Goal: Task Accomplishment & Management: Use online tool/utility

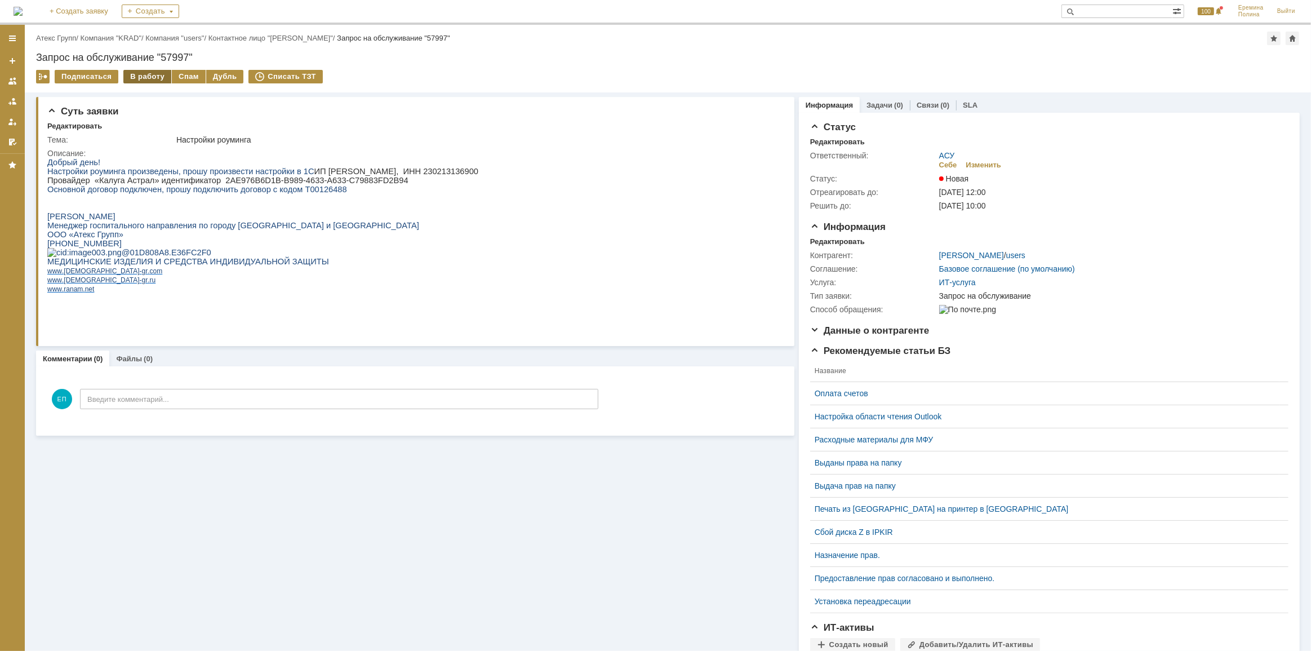
click at [145, 73] on div "В работу" at bounding box center [147, 77] width 48 height 14
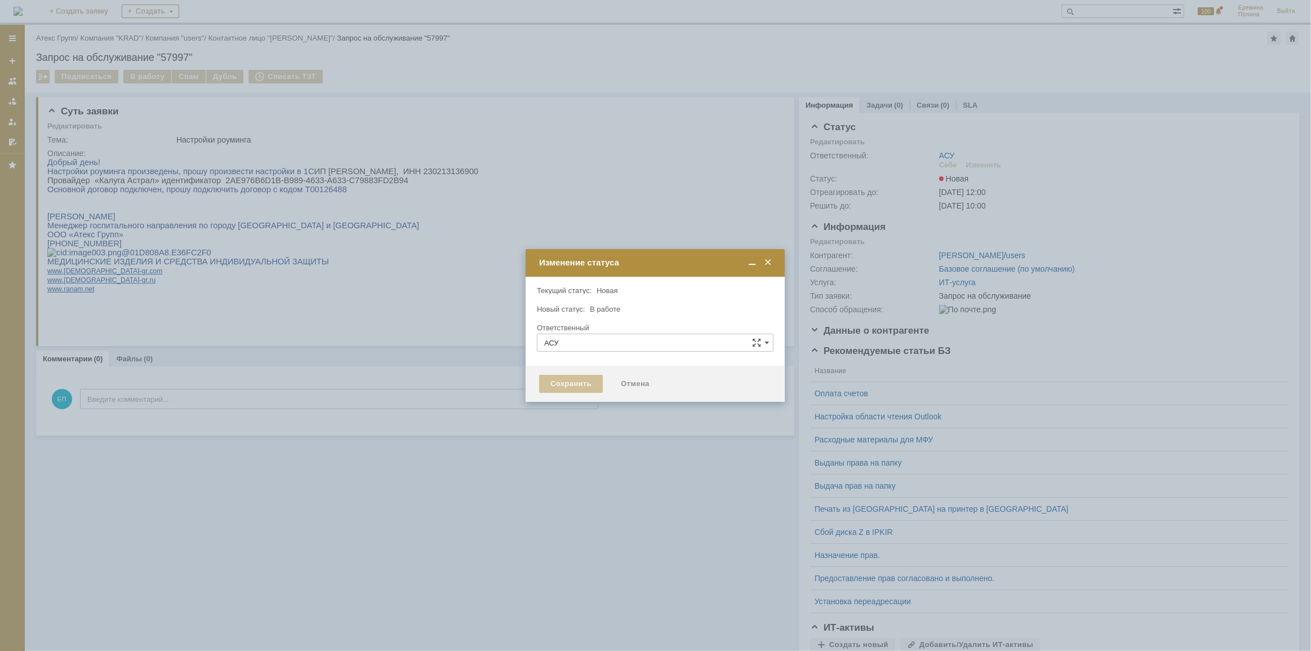
type input "[PERSON_NAME]"
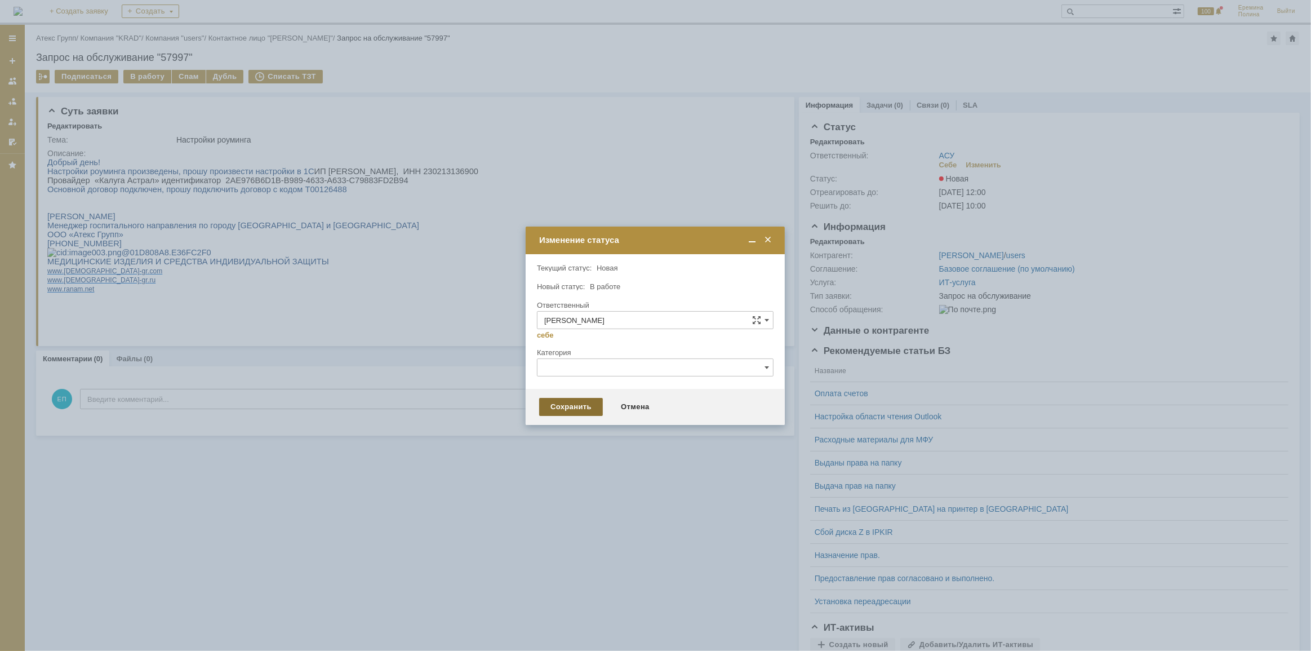
click at [564, 403] on div "Сохранить" at bounding box center [571, 407] width 64 height 18
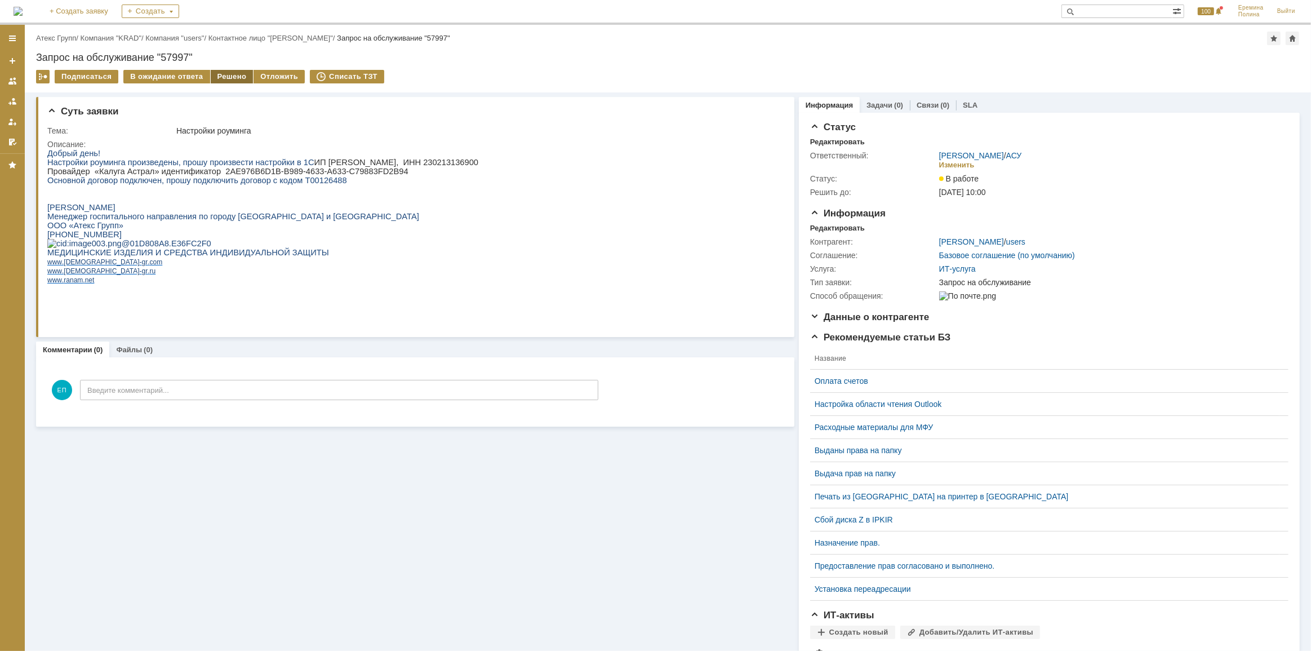
click at [211, 73] on div "Решено" at bounding box center [232, 77] width 43 height 14
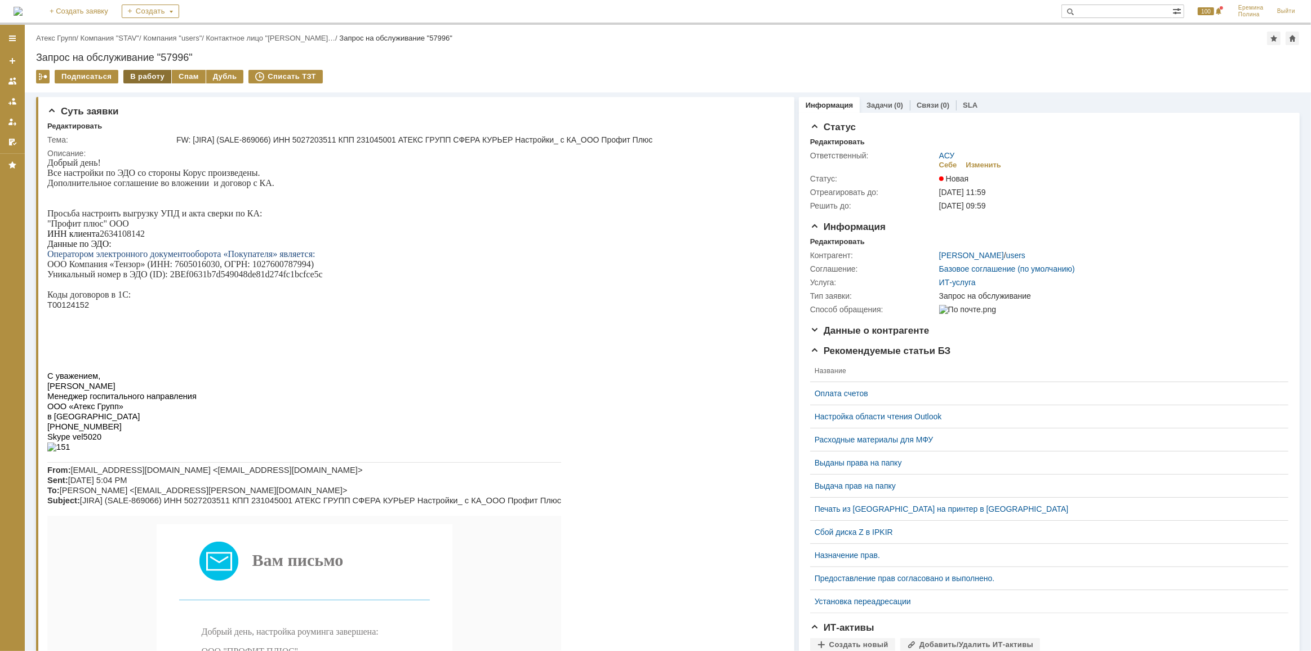
click at [140, 77] on div "В работу" at bounding box center [147, 77] width 48 height 14
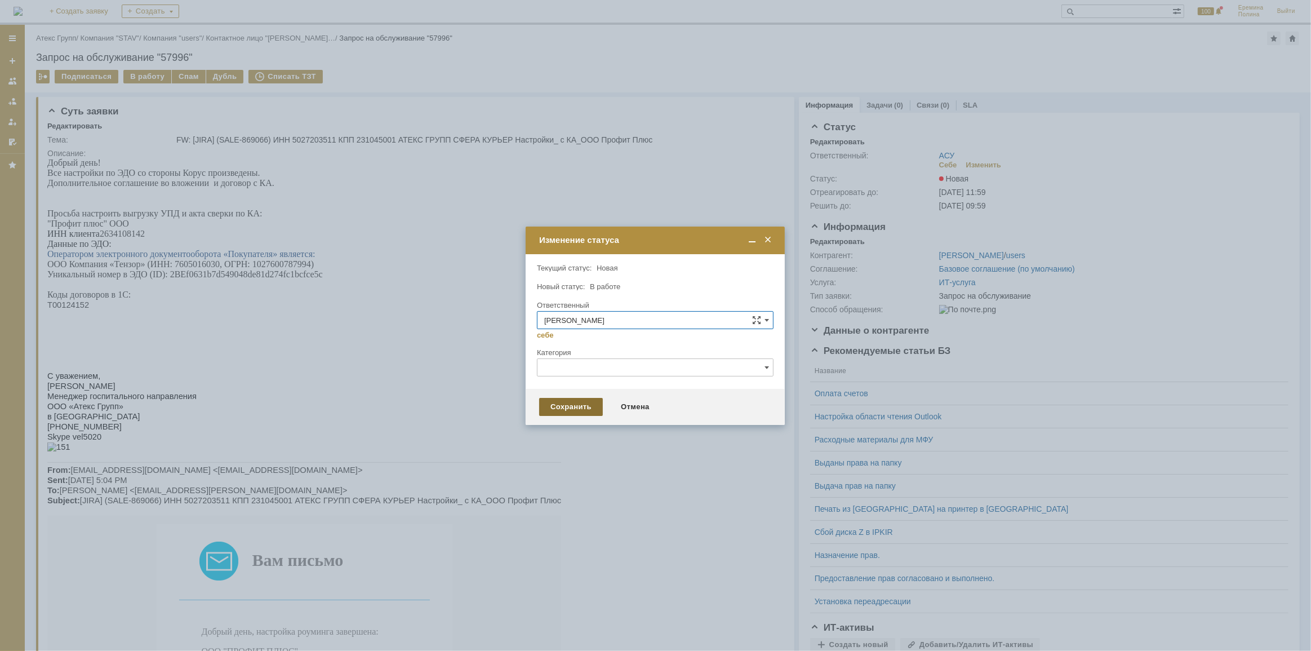
click at [555, 407] on div "Сохранить" at bounding box center [571, 407] width 64 height 18
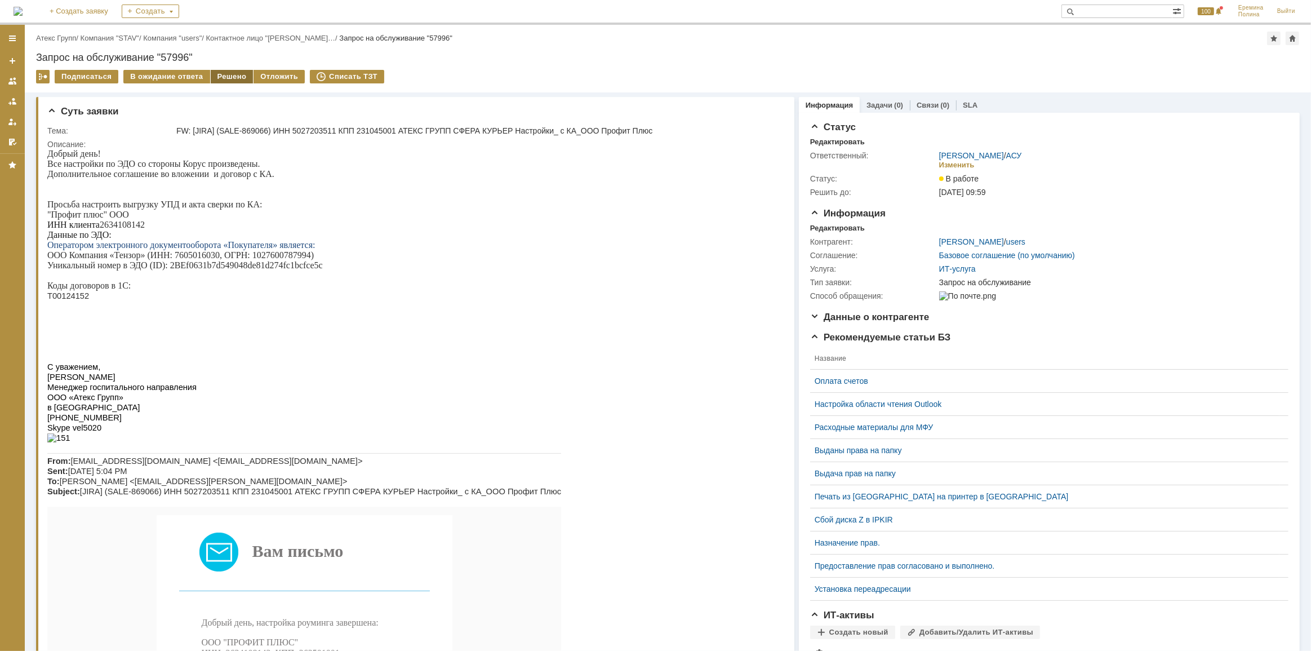
click at [227, 75] on div "Решено" at bounding box center [232, 77] width 43 height 14
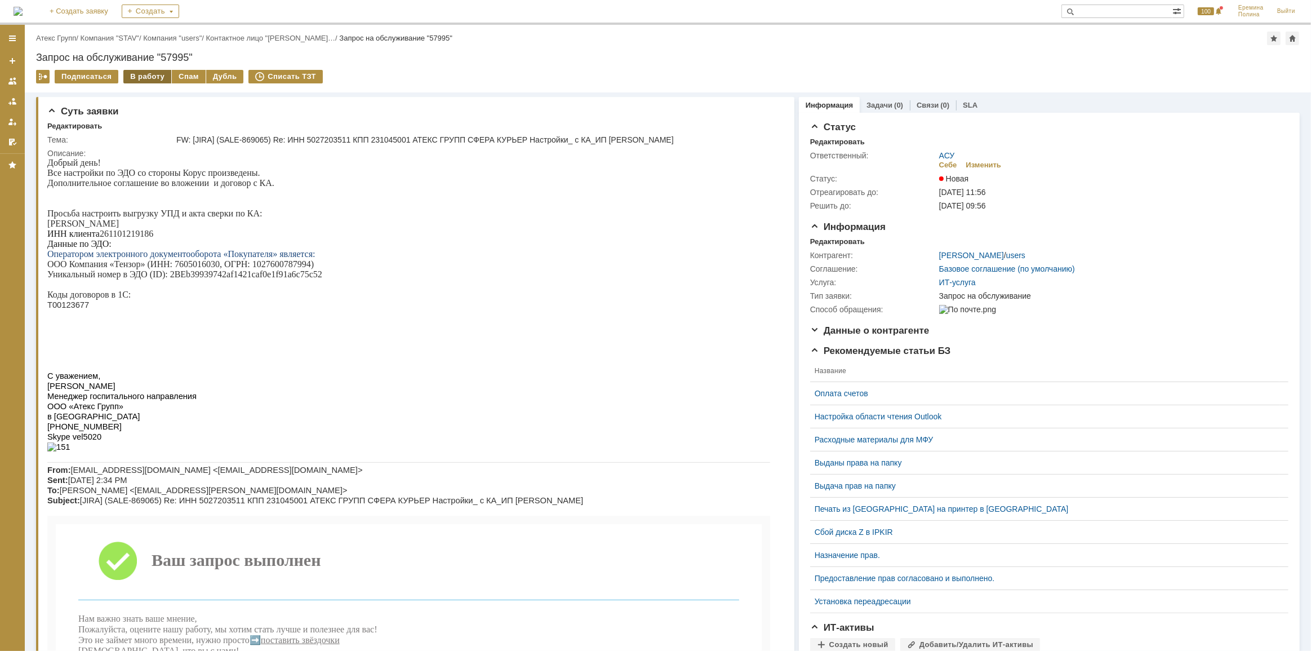
click at [139, 75] on div "В работу" at bounding box center [147, 77] width 48 height 14
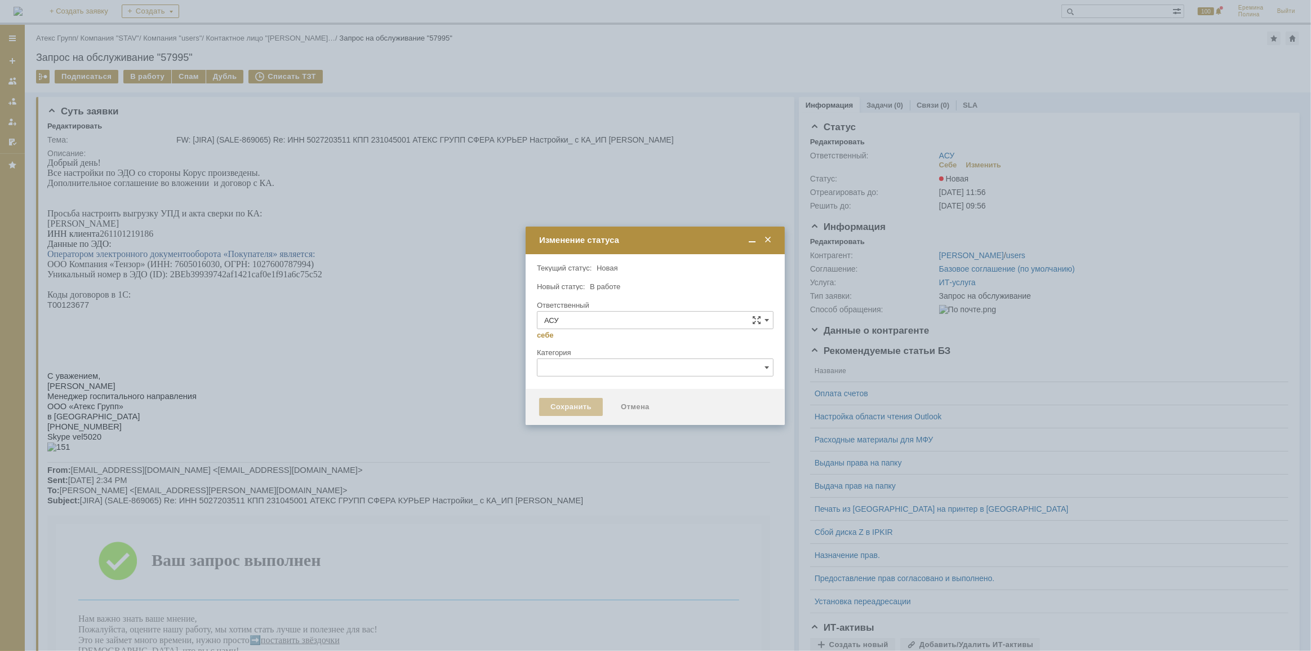
type input "[PERSON_NAME]"
click at [550, 403] on div "Сохранить" at bounding box center [571, 407] width 64 height 18
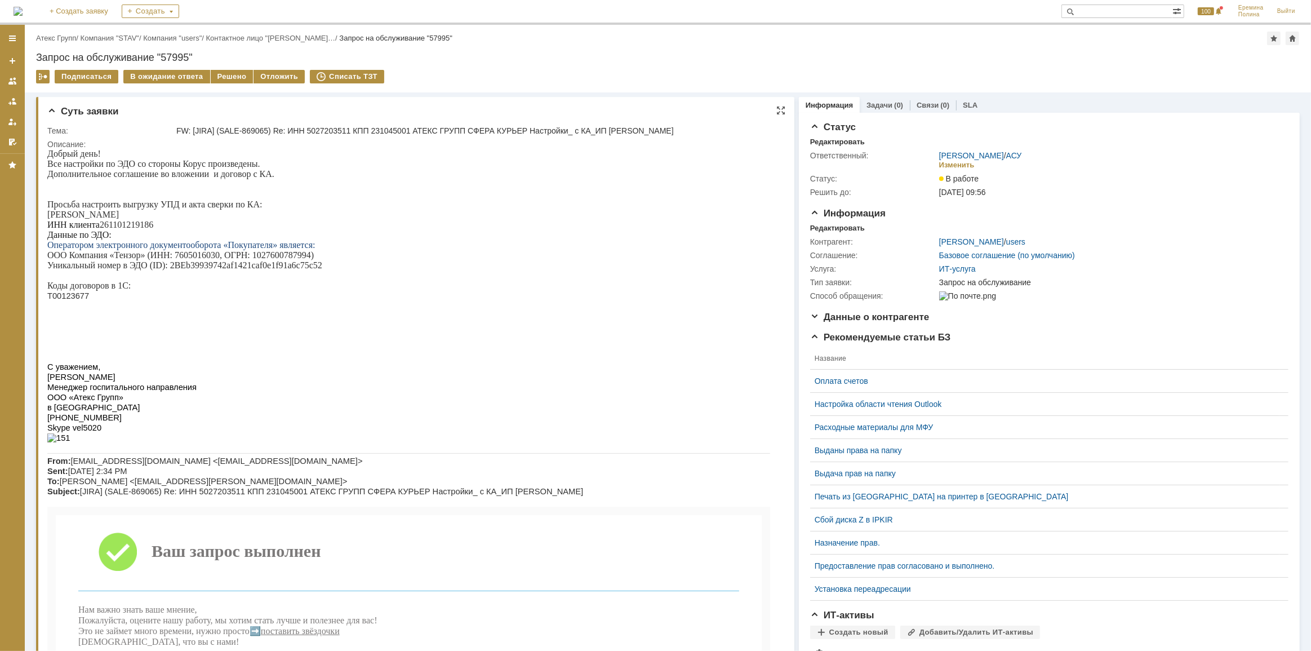
click at [203, 153] on p "Добрый день!" at bounding box center [408, 153] width 723 height 10
click at [225, 74] on div "Решено" at bounding box center [232, 77] width 43 height 14
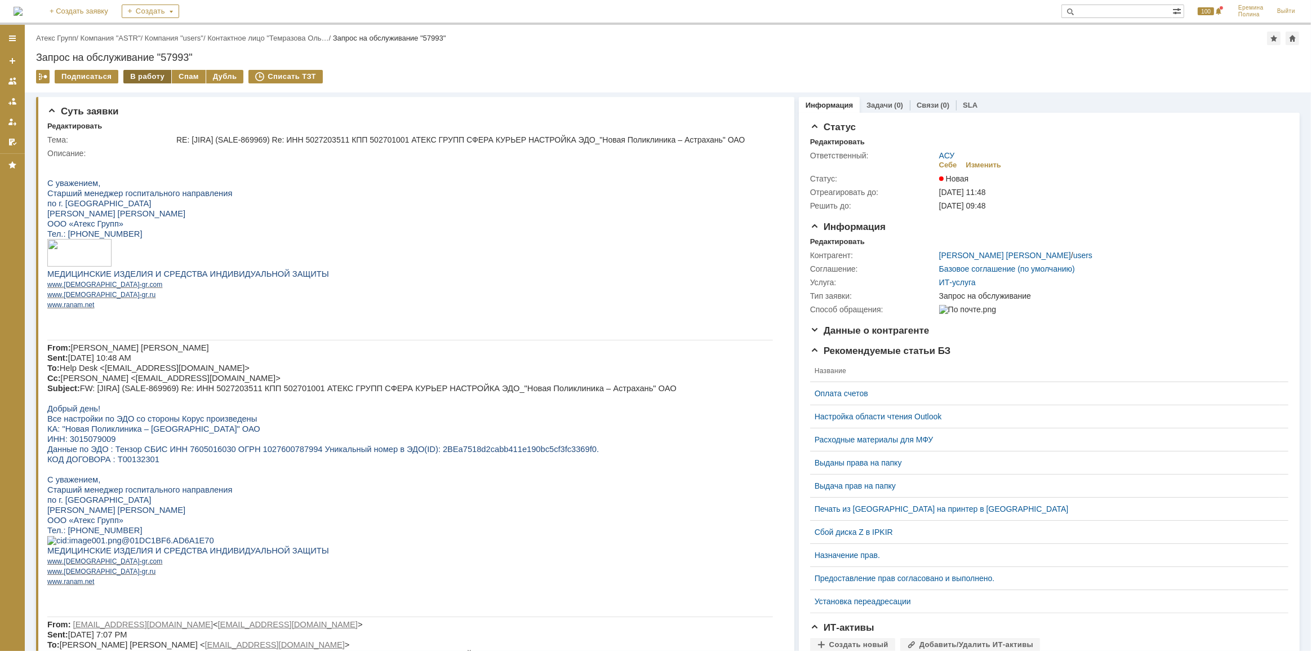
click at [152, 73] on div "В работу" at bounding box center [147, 77] width 48 height 14
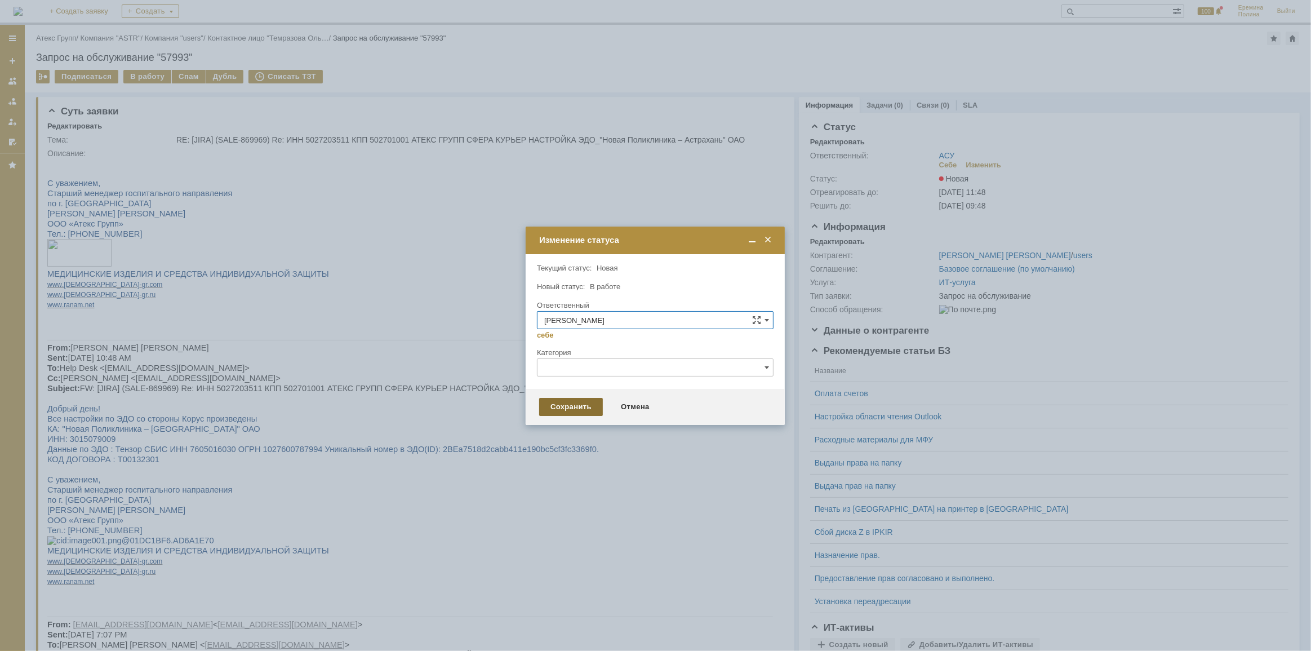
click at [580, 404] on div "Сохранить" at bounding box center [571, 407] width 64 height 18
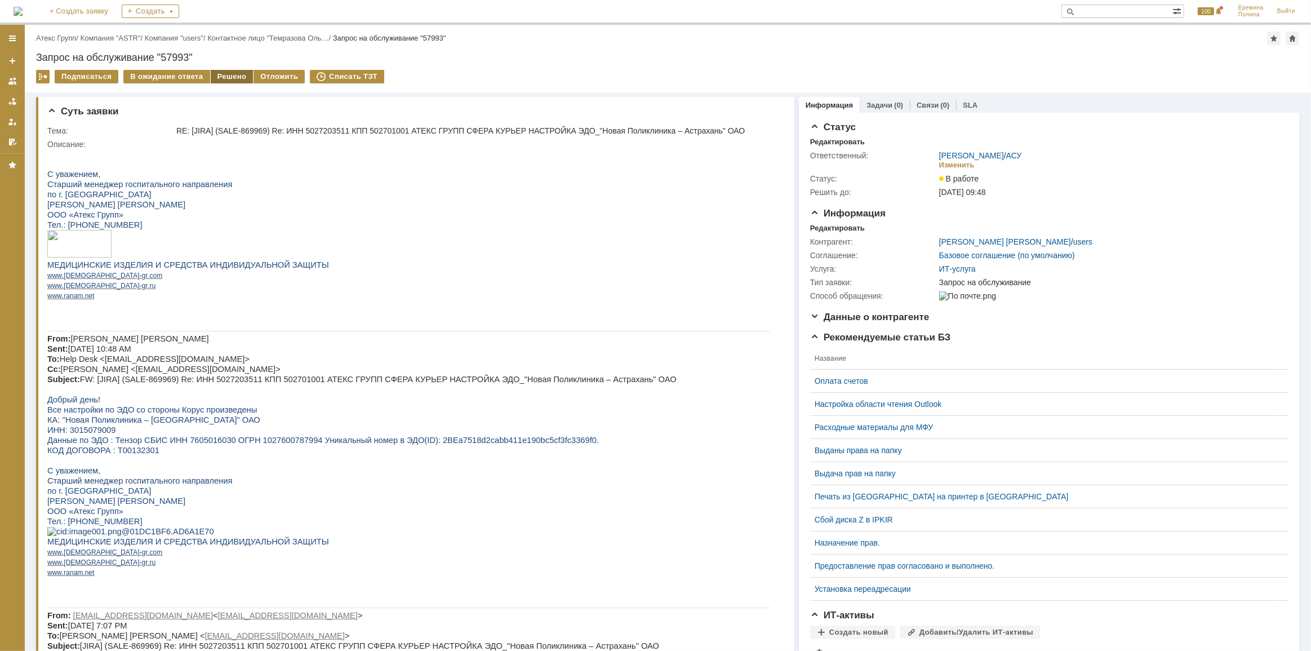
click at [225, 75] on div "Решено" at bounding box center [232, 77] width 43 height 14
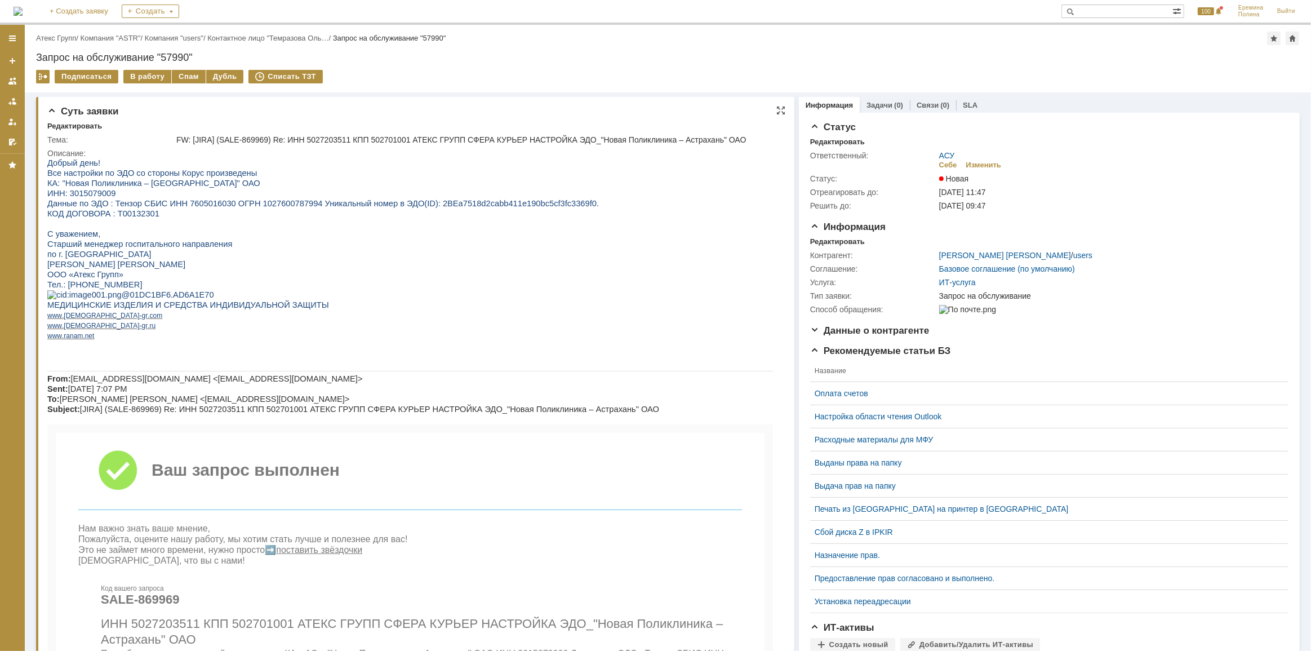
drag, startPoint x: 192, startPoint y: 229, endPoint x: 407, endPoint y: 340, distance: 241.8
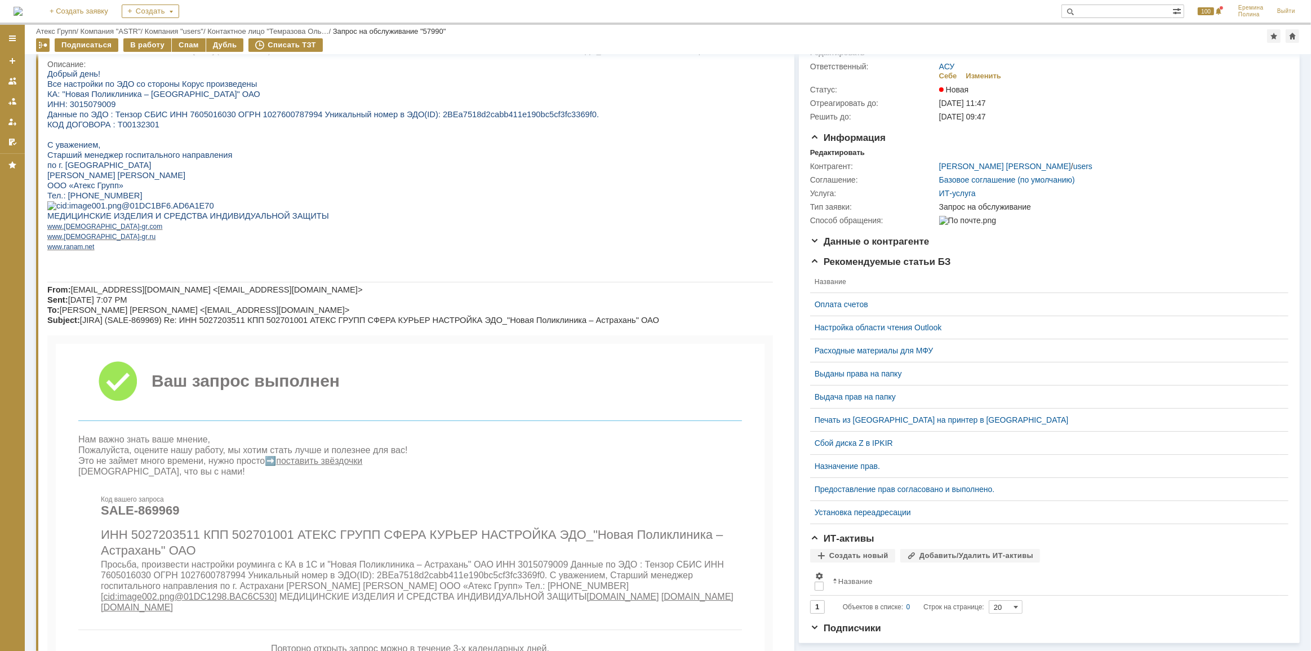
click at [163, 556] on span "ИНН 5027203511 КПП 502701001 АТЕКС ГРУПП СФЕРА КУРЬЕР НАСТРОЙКА ЭДО_"Новая Поли…" at bounding box center [411, 542] width 622 height 30
copy span "5027203511"
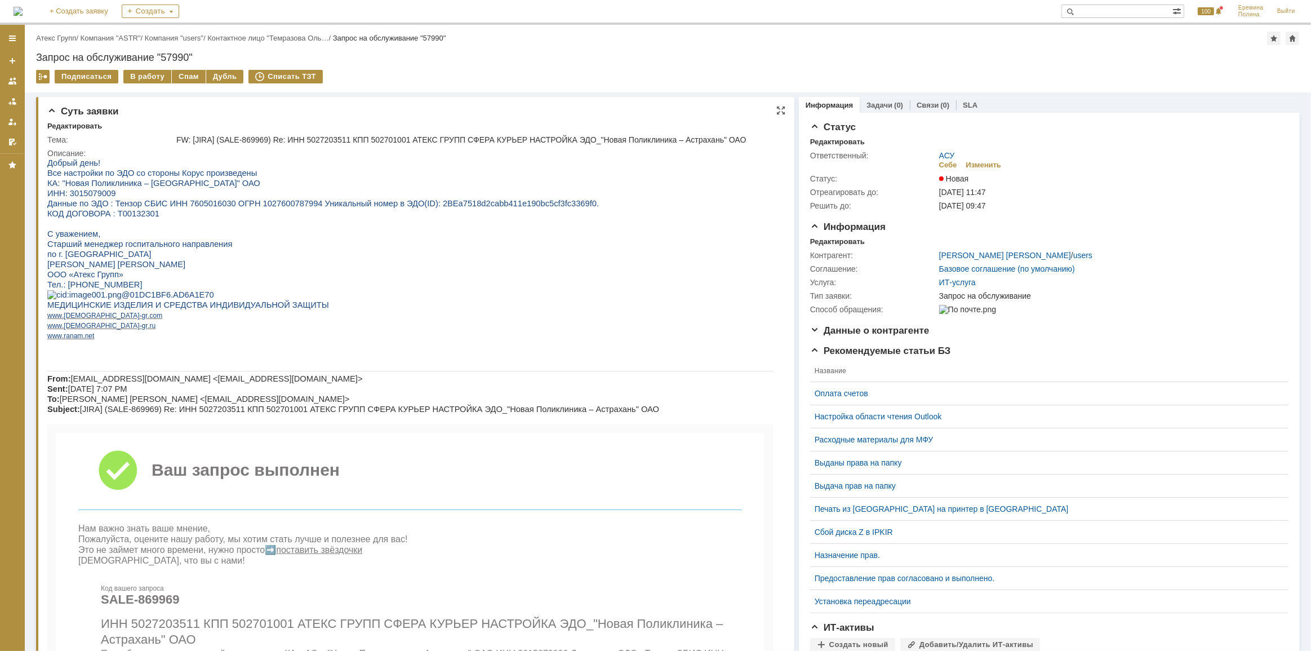
click at [96, 192] on span "ИНН: 3015079009" at bounding box center [81, 192] width 68 height 9
copy span "3015079009"
click at [144, 81] on div "В работу" at bounding box center [147, 77] width 48 height 14
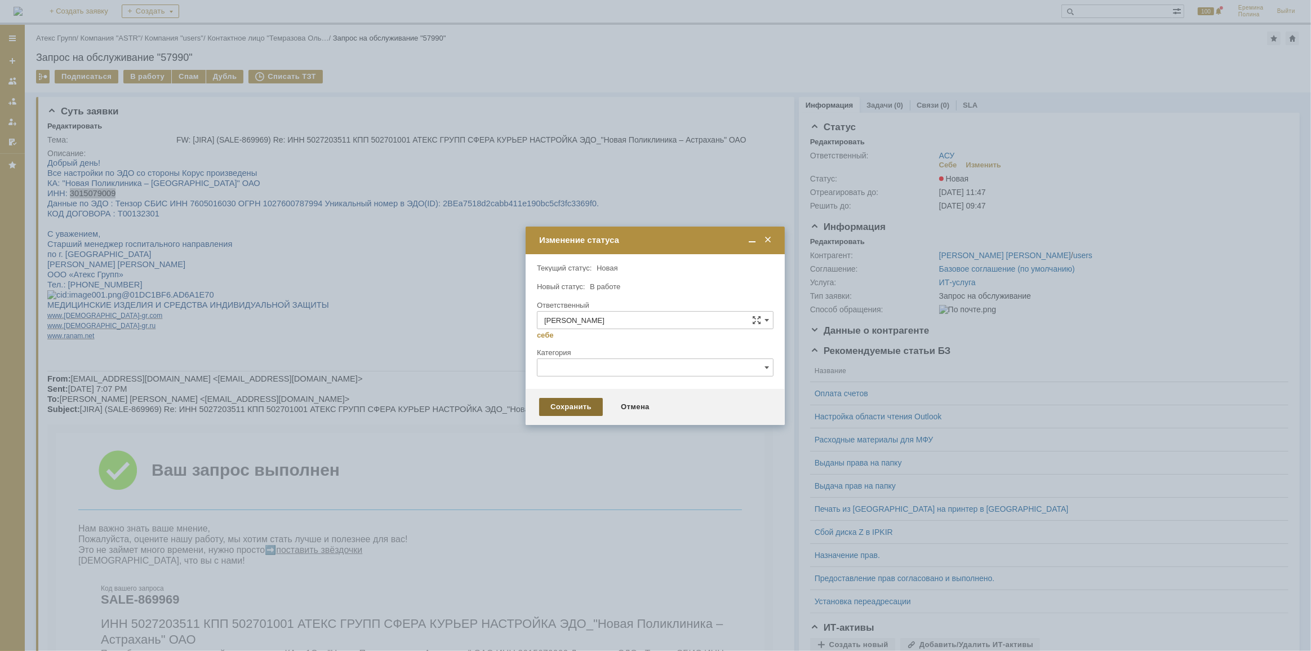
click at [558, 413] on div "Сохранить" at bounding box center [571, 407] width 64 height 18
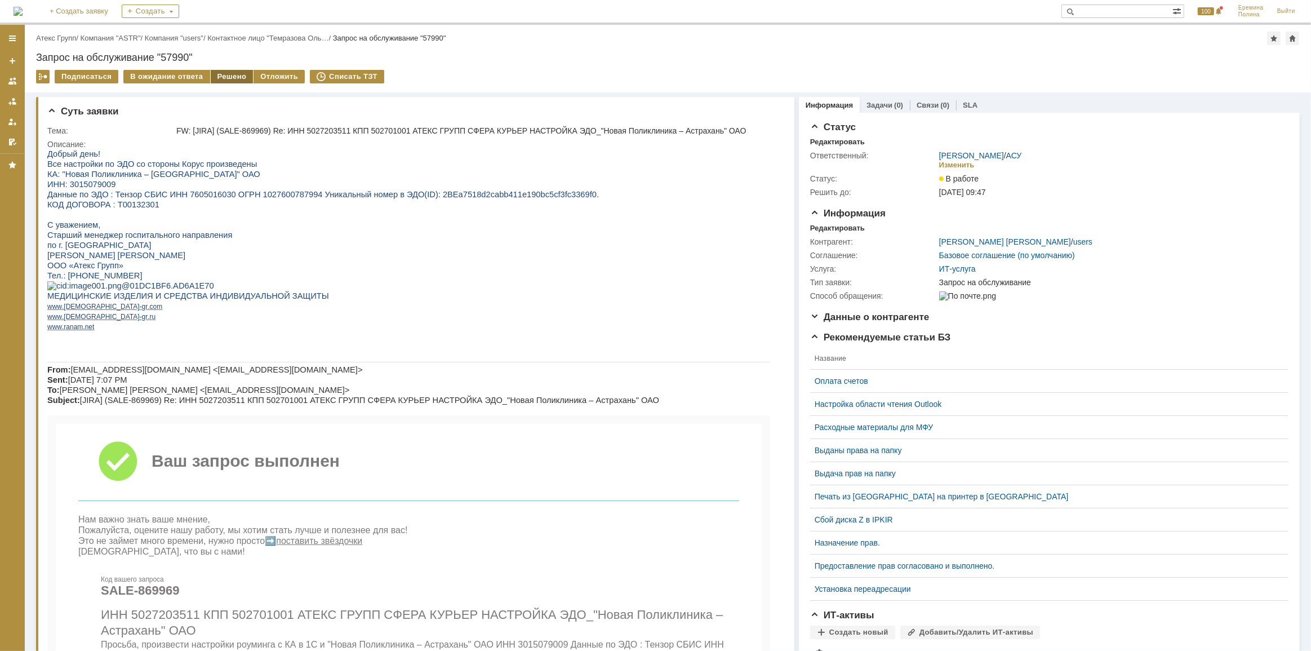
click at [224, 78] on div "Решено" at bounding box center [232, 77] width 43 height 14
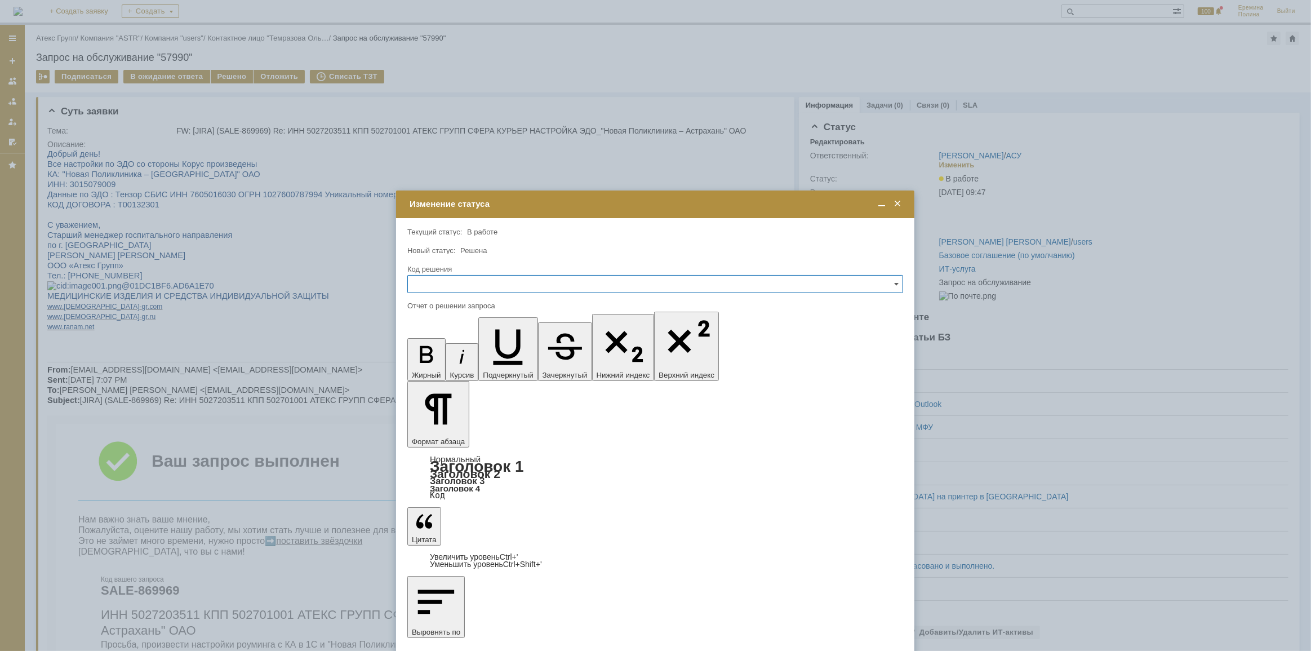
drag, startPoint x: 433, startPoint y: 440, endPoint x: 537, endPoint y: 487, distance: 114.5
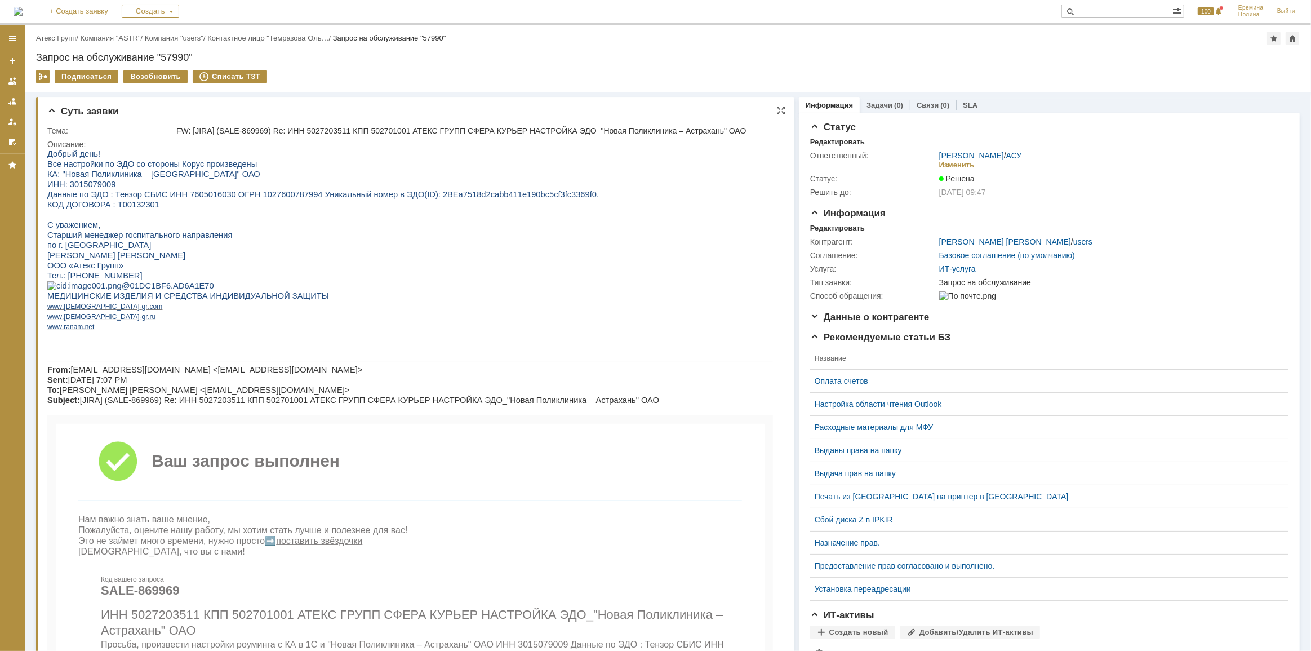
click at [376, 300] on p "МЕДИЦИНСКИЕ ИЗДЕЛИЯ И СРЕДСТВА ИНДИВИДУАЛЬНОЙ ЗАЩИТЫ" at bounding box center [409, 295] width 725 height 10
click at [1008, 157] on link "АСУ" at bounding box center [1014, 155] width 16 height 9
click at [1008, 154] on link "АСУ" at bounding box center [1014, 155] width 16 height 9
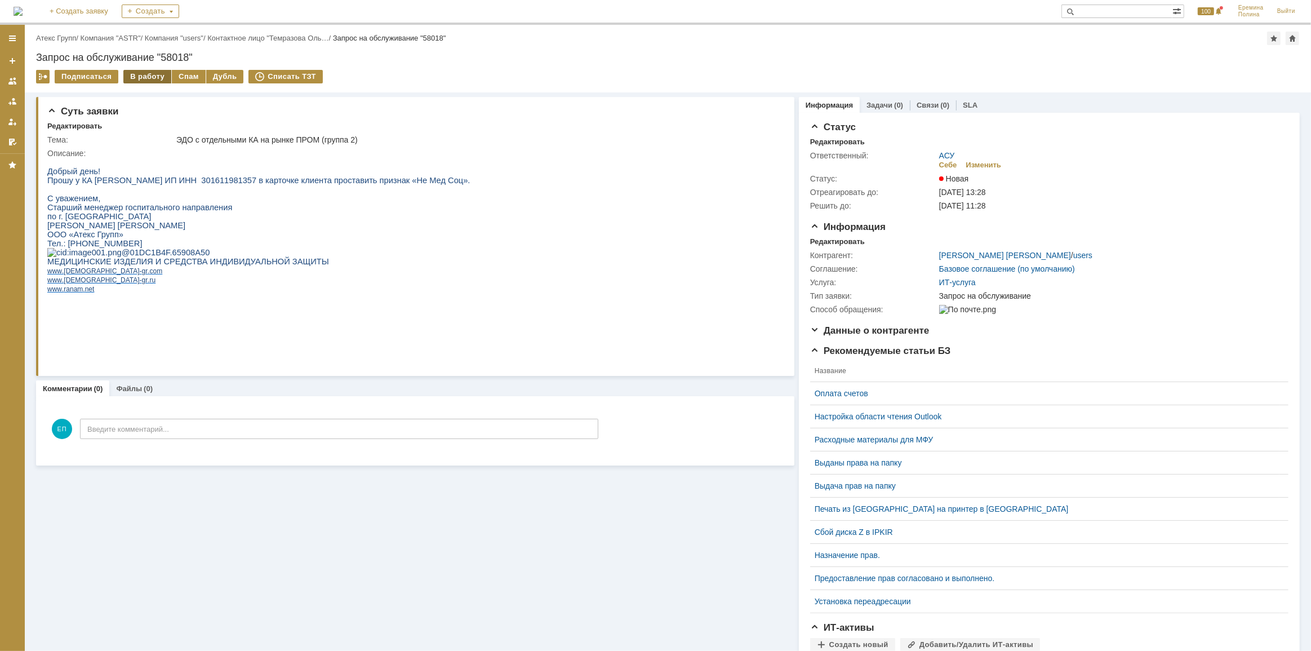
click at [153, 77] on div "В работу" at bounding box center [147, 77] width 48 height 14
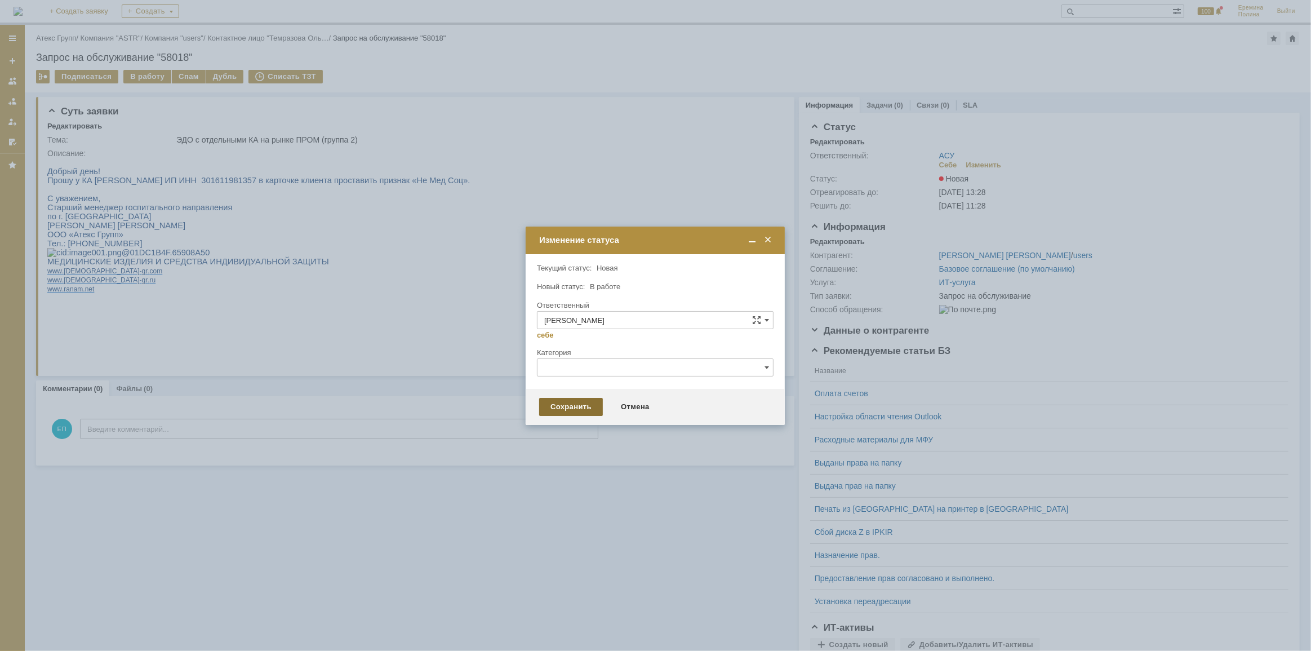
click at [572, 405] on div "Сохранить" at bounding box center [571, 407] width 64 height 18
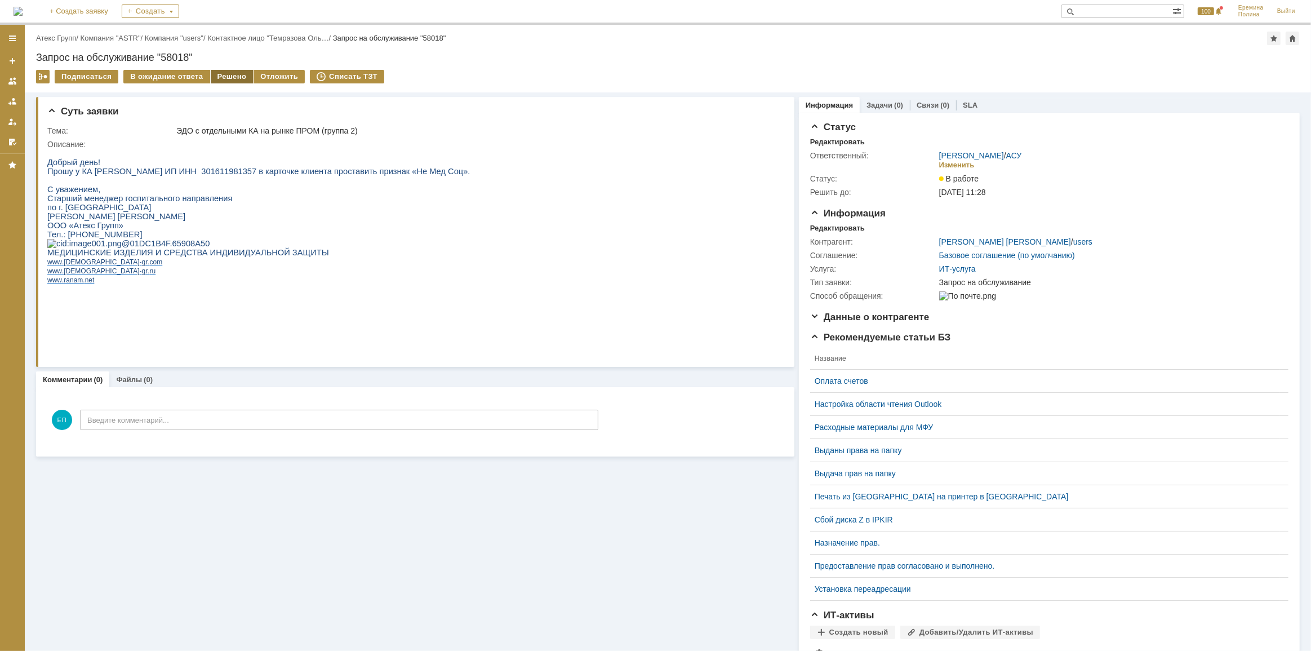
click at [221, 76] on div "Решено" at bounding box center [232, 77] width 43 height 14
